Goal: Information Seeking & Learning: Learn about a topic

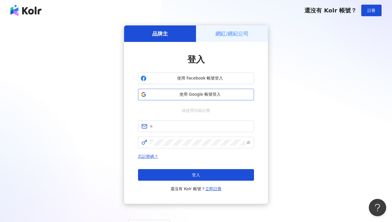
click at [199, 93] on span "使用 Google 帳號登入" at bounding box center [200, 95] width 103 height 6
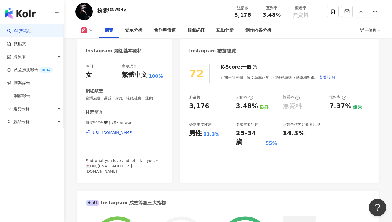
scroll to position [36, 0]
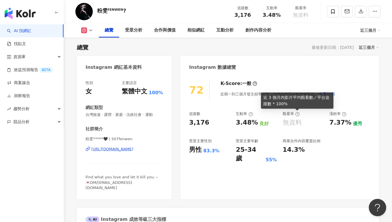
click at [298, 116] on icon at bounding box center [297, 114] width 5 height 5
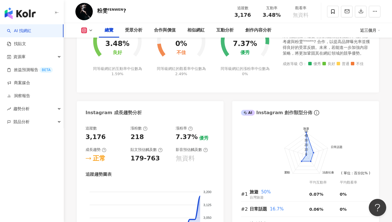
scroll to position [244, 0]
